Goal: Task Accomplishment & Management: Use online tool/utility

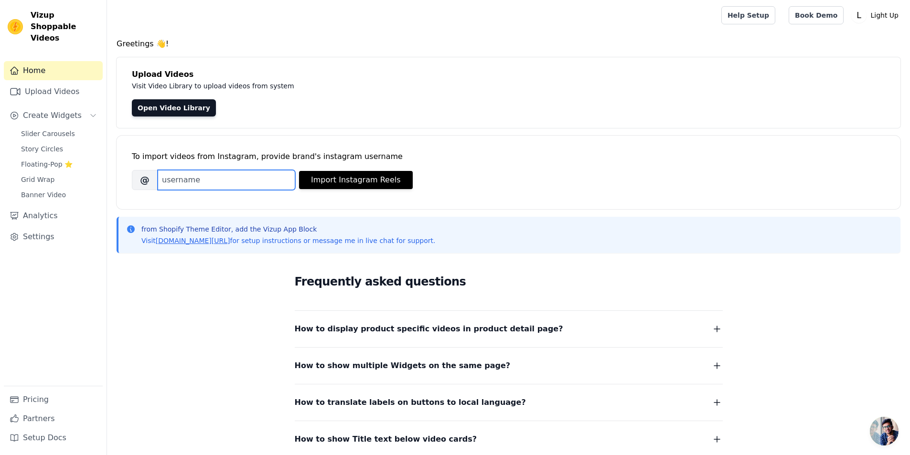
click at [266, 179] on input "Brand's Instagram Username" at bounding box center [227, 180] width 138 height 20
click at [190, 178] on input "lightupiscool" at bounding box center [227, 180] width 138 height 20
type input "lightupiscool"
click at [402, 179] on button "Import Instagram Reels" at bounding box center [356, 180] width 114 height 18
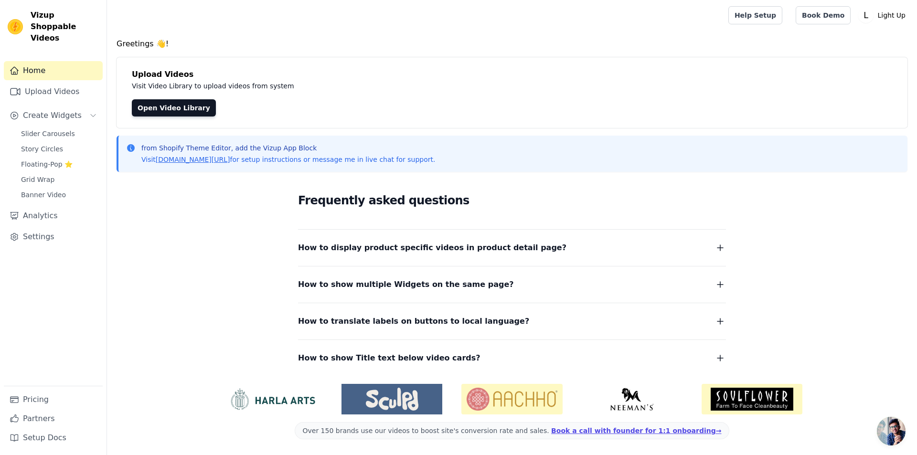
click at [292, 111] on div "Open Video Library" at bounding box center [512, 107] width 761 height 17
click at [150, 102] on link "Open Video Library" at bounding box center [174, 107] width 84 height 17
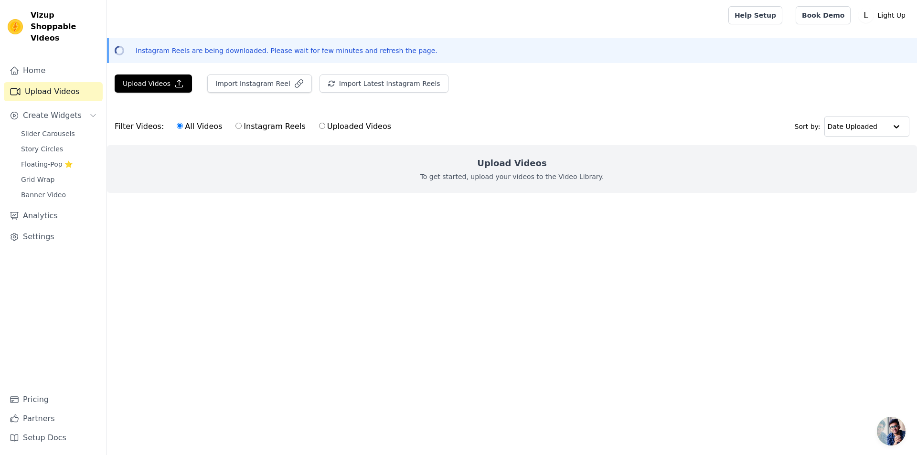
click at [250, 127] on label "Instagram Reels" at bounding box center [270, 126] width 71 height 12
click at [242, 127] on input "Instagram Reels" at bounding box center [239, 126] width 6 height 6
radio input "true"
click at [892, 72] on main "Upload Videos Import Instagram Reel Import Latest Instagram Reels Import Latest…" at bounding box center [512, 151] width 810 height 161
click at [49, 61] on link "Home" at bounding box center [53, 70] width 99 height 19
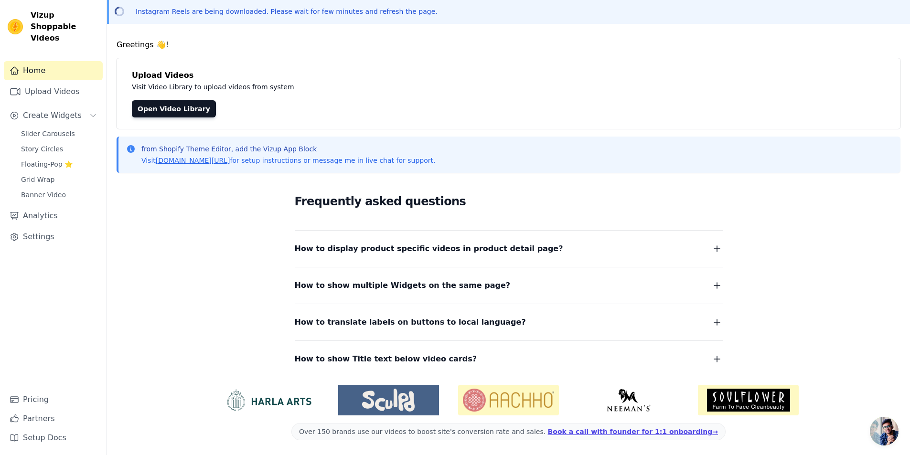
scroll to position [40, 0]
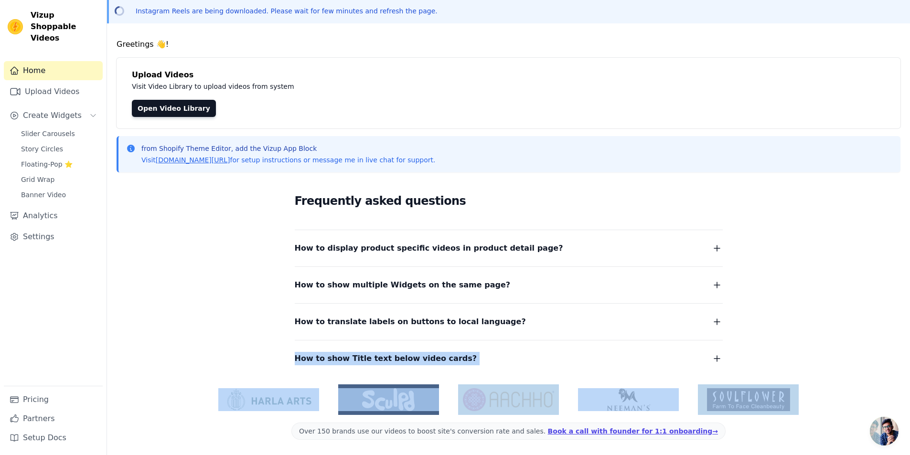
drag, startPoint x: 264, startPoint y: 376, endPoint x: 816, endPoint y: 383, distance: 552.4
click at [795, 405] on div "Greetings 👋! Upload Videos Visit Video Library to upload videos from system Ope…" at bounding box center [508, 247] width 803 height 417
click at [831, 355] on div "Frequently asked questions How to display product specific videos in product de…" at bounding box center [509, 278] width 784 height 197
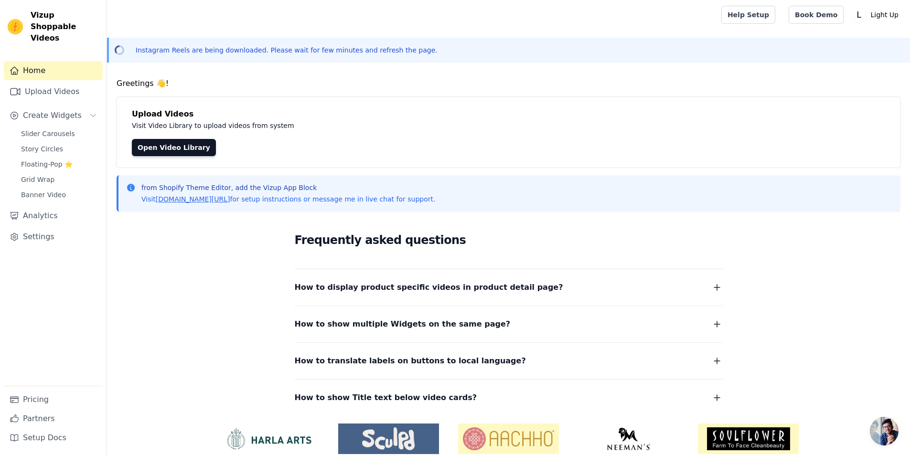
scroll to position [0, 0]
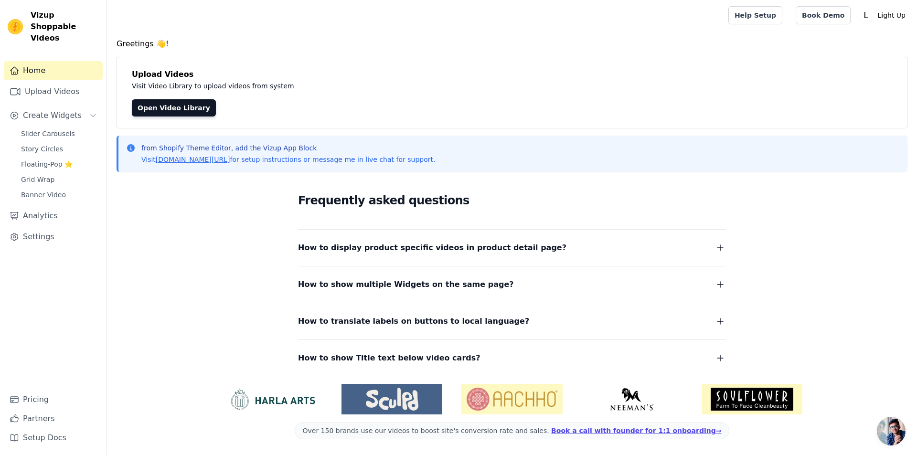
click at [186, 97] on div "Upload Videos Visit Video Library to upload videos from system Open Video Libra…" at bounding box center [512, 92] width 791 height 71
click at [190, 108] on link "Open Video Library" at bounding box center [174, 107] width 84 height 17
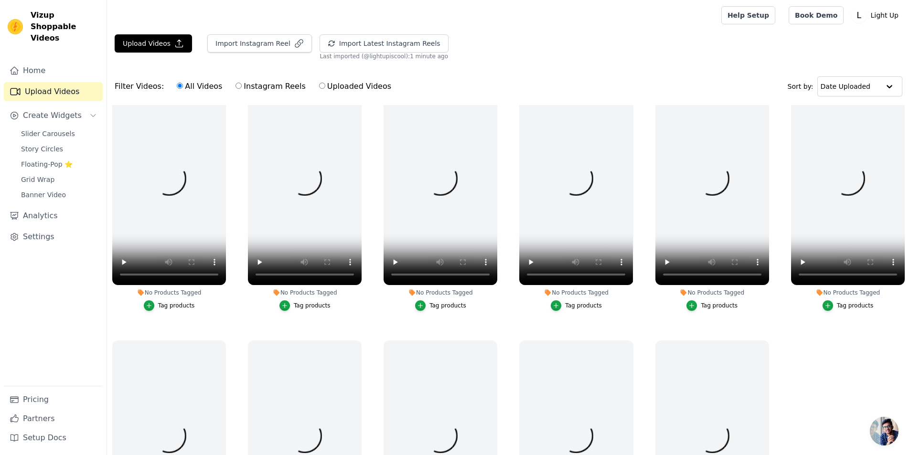
scroll to position [1374, 0]
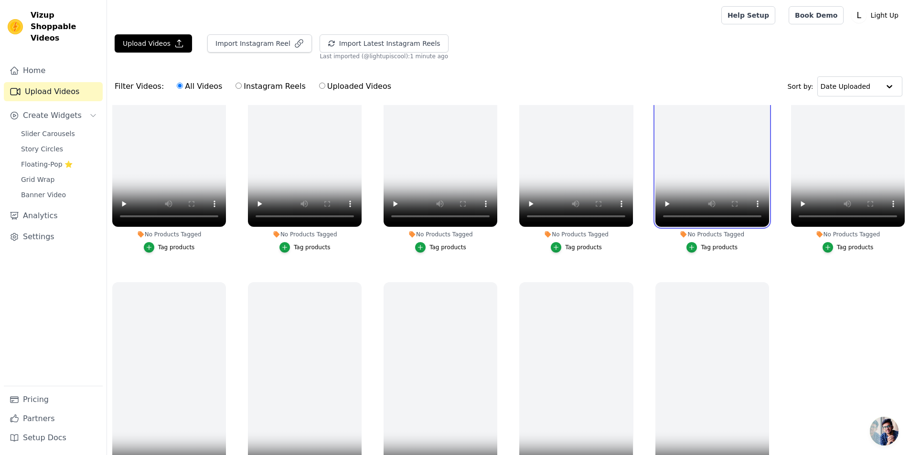
click at [699, 147] on video at bounding box center [713, 126] width 114 height 202
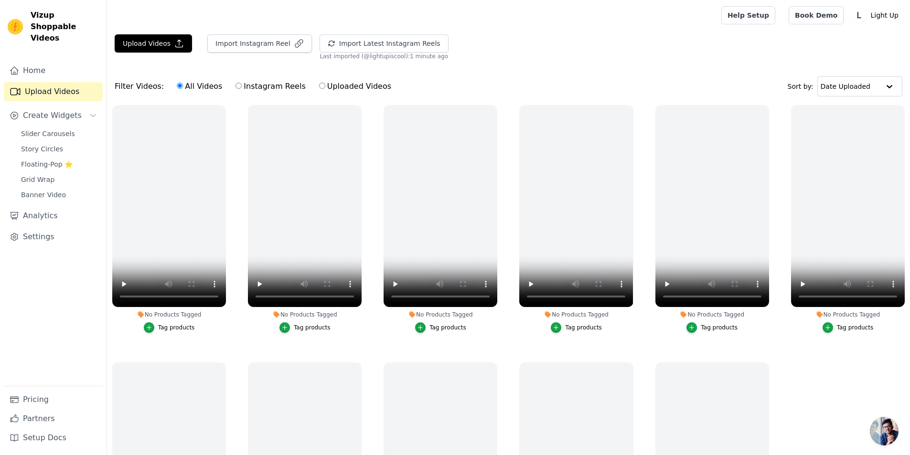
scroll to position [1183, 0]
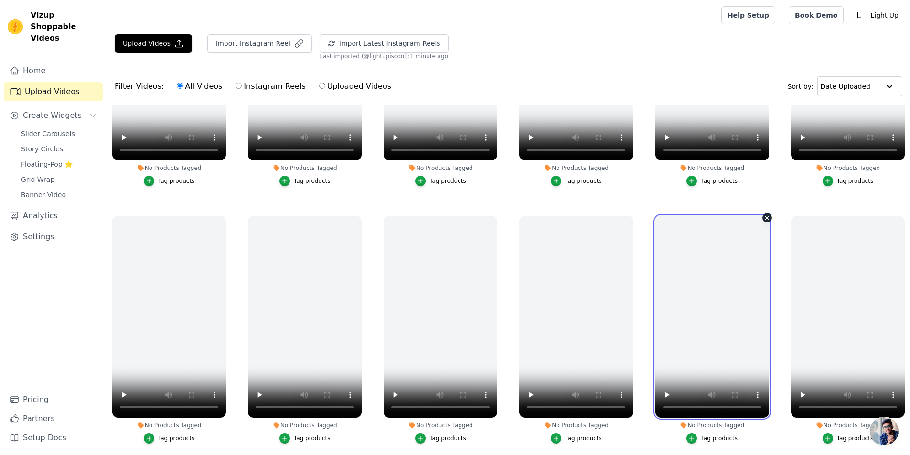
click at [670, 338] on video at bounding box center [713, 317] width 114 height 202
click at [717, 303] on video at bounding box center [713, 317] width 114 height 202
click at [713, 310] on video at bounding box center [713, 317] width 114 height 202
click at [701, 216] on video at bounding box center [713, 317] width 114 height 202
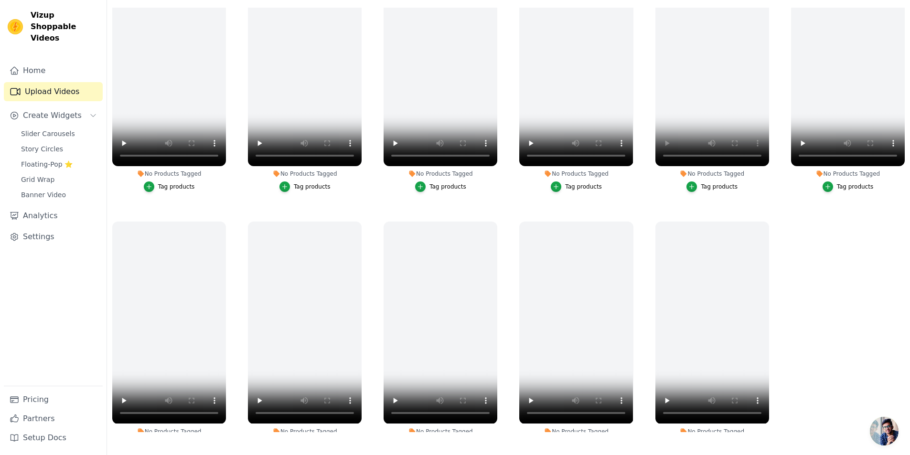
scroll to position [1231, 0]
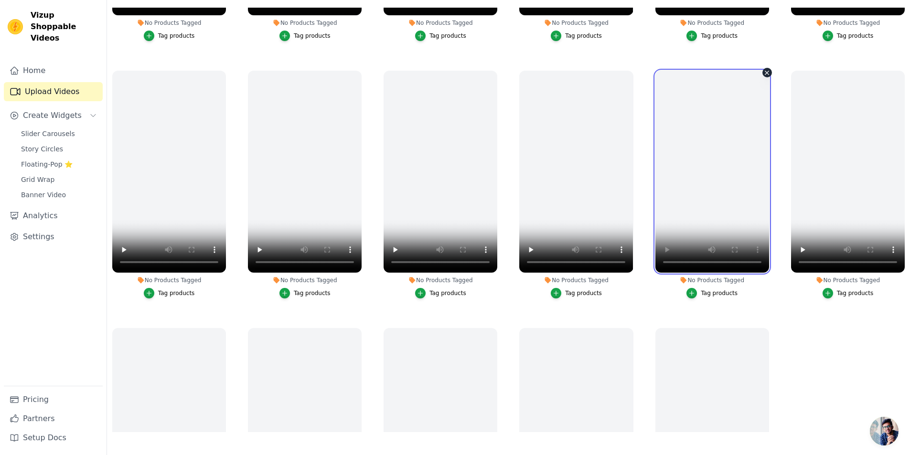
click at [704, 170] on video at bounding box center [713, 172] width 114 height 202
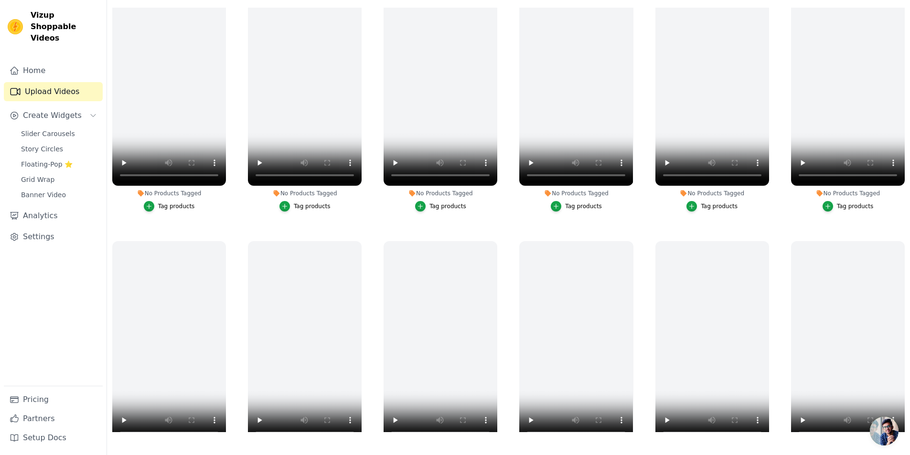
scroll to position [0, 0]
